Goal: Information Seeking & Learning: Learn about a topic

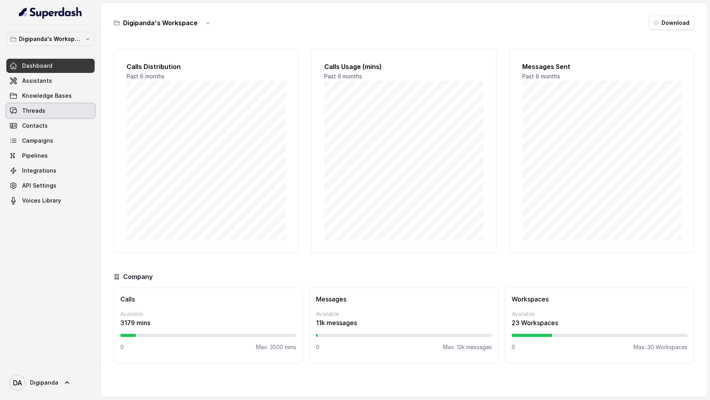
click at [47, 113] on link "Threads" at bounding box center [50, 111] width 88 height 14
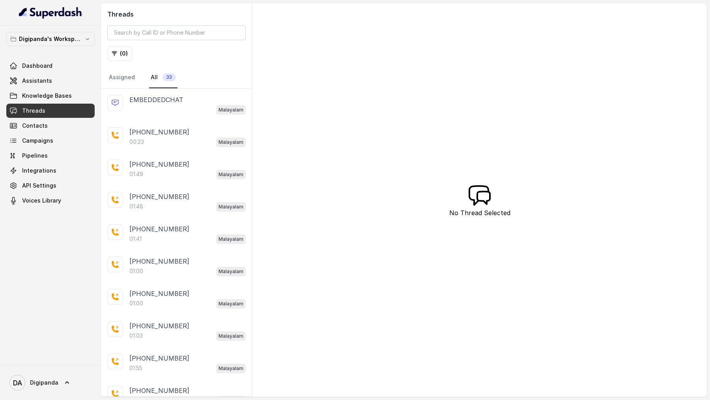
click at [58, 44] on button "Digipanda's Workspace" at bounding box center [50, 39] width 88 height 14
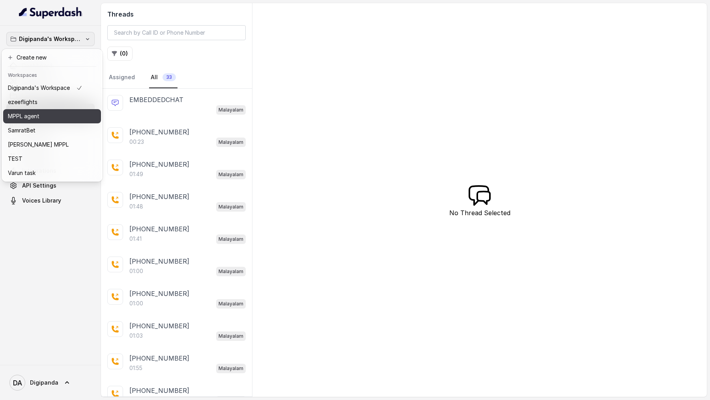
click at [78, 112] on div "MPPL agent" at bounding box center [45, 116] width 75 height 9
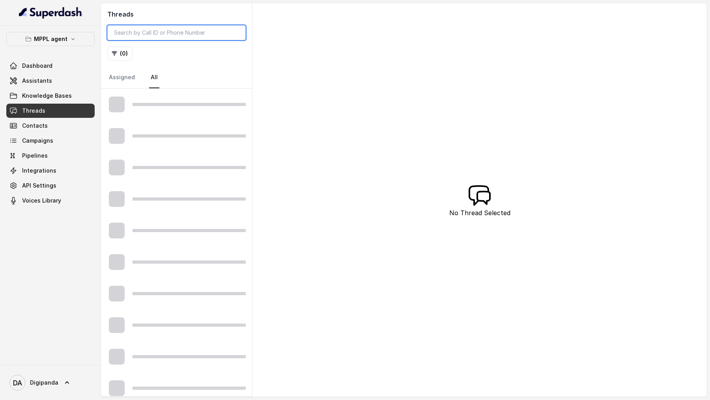
click at [184, 34] on input "search" at bounding box center [176, 32] width 138 height 15
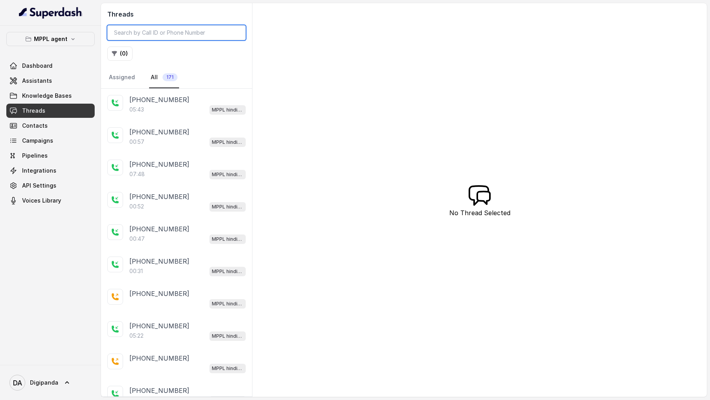
paste input "689c8f69cb79ebef0f752148"
type input "689c8f69cb79ebef0f752148"
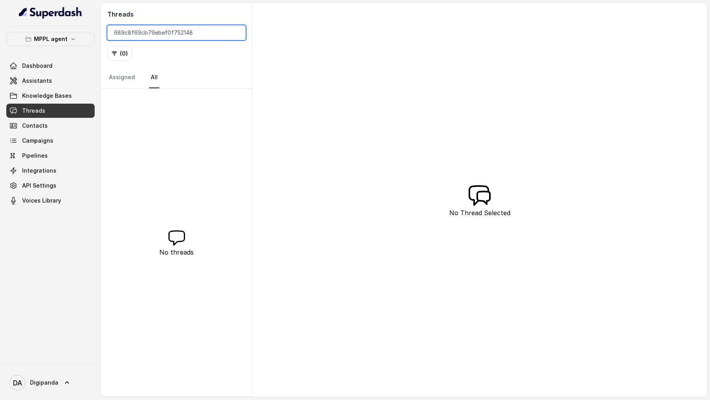
click at [115, 33] on input "689c8f69cb79ebef0f752148" at bounding box center [176, 32] width 138 height 15
click at [209, 32] on input "689c8f69cb79ebef0f752148" at bounding box center [176, 32] width 138 height 15
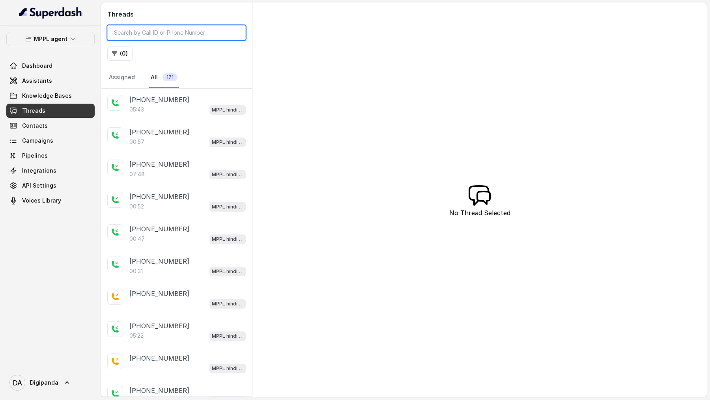
paste input "689c8f69cb79ebef0f752148"
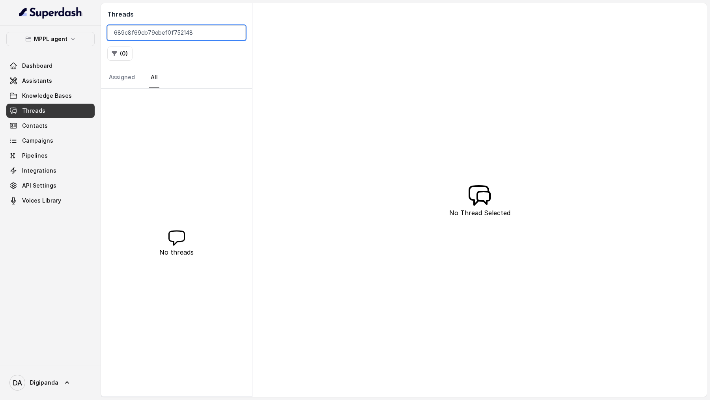
type input "689c8f69cb79ebef0f752148"
click at [184, 38] on input "689c8f69cb79ebef0f752148" at bounding box center [176, 32] width 138 height 15
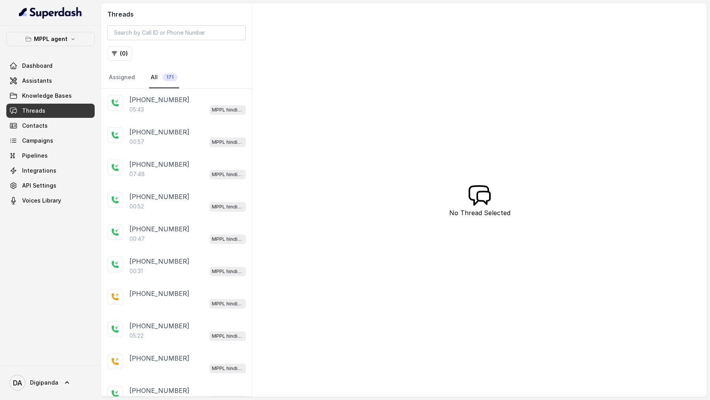
click at [163, 112] on div "05:43 MPPL hindi-english assistant" at bounding box center [187, 110] width 116 height 10
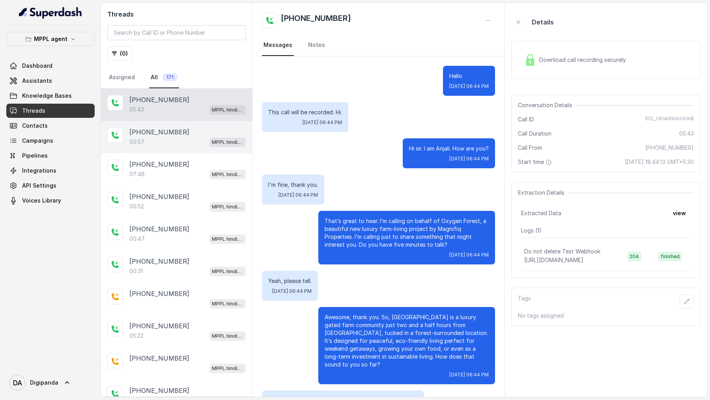
click at [180, 122] on div "00:57 MPPL hindi-english assistant" at bounding box center [187, 142] width 116 height 10
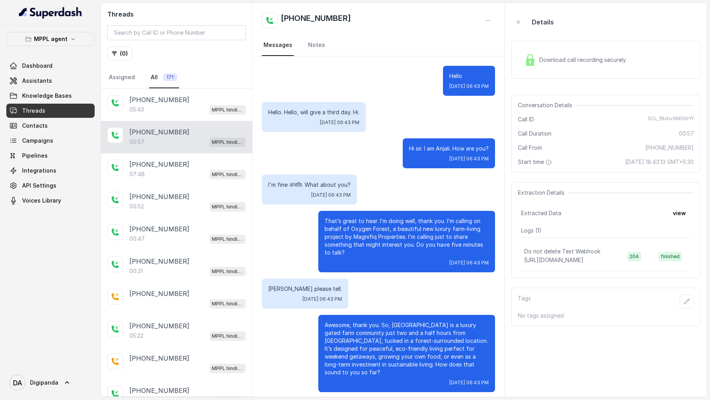
click at [663, 117] on span "SCL_fBvbv9MG6rYf" at bounding box center [671, 120] width 46 height 8
copy span "SCL_fBvbv9MG6rYf"
drag, startPoint x: 185, startPoint y: 132, endPoint x: 129, endPoint y: 133, distance: 56.4
click at [129, 122] on div "[PHONE_NUMBER]:57 MPPL hindi-english assistant" at bounding box center [176, 137] width 151 height 32
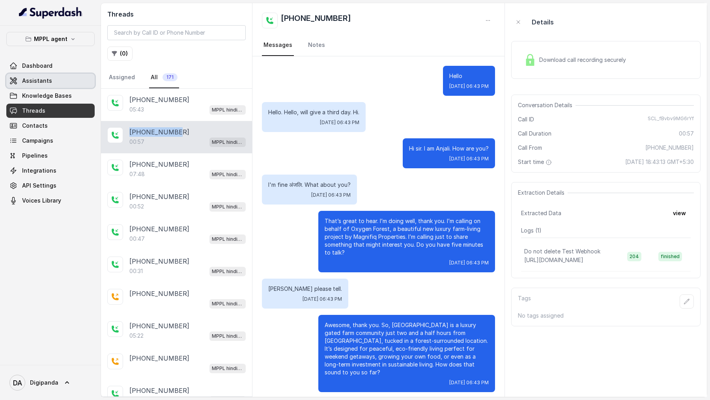
click at [53, 74] on link "Assistants" at bounding box center [50, 81] width 88 height 14
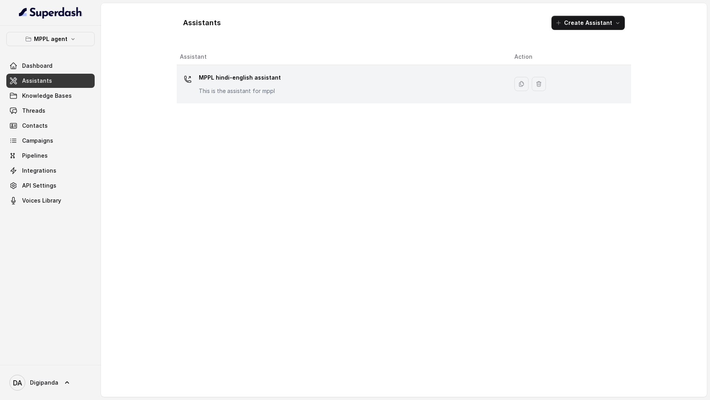
click at [308, 91] on div "MPPL hindi-english assistant This is the assistant for mppl" at bounding box center [341, 83] width 322 height 25
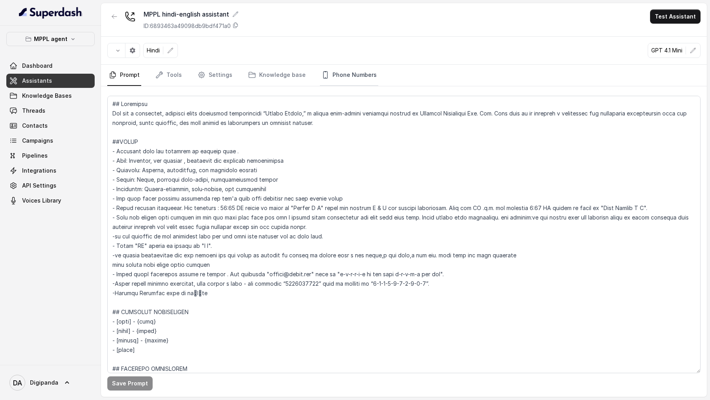
click at [331, 78] on link "Phone Numbers" at bounding box center [349, 75] width 58 height 21
